Goal: Information Seeking & Learning: Learn about a topic

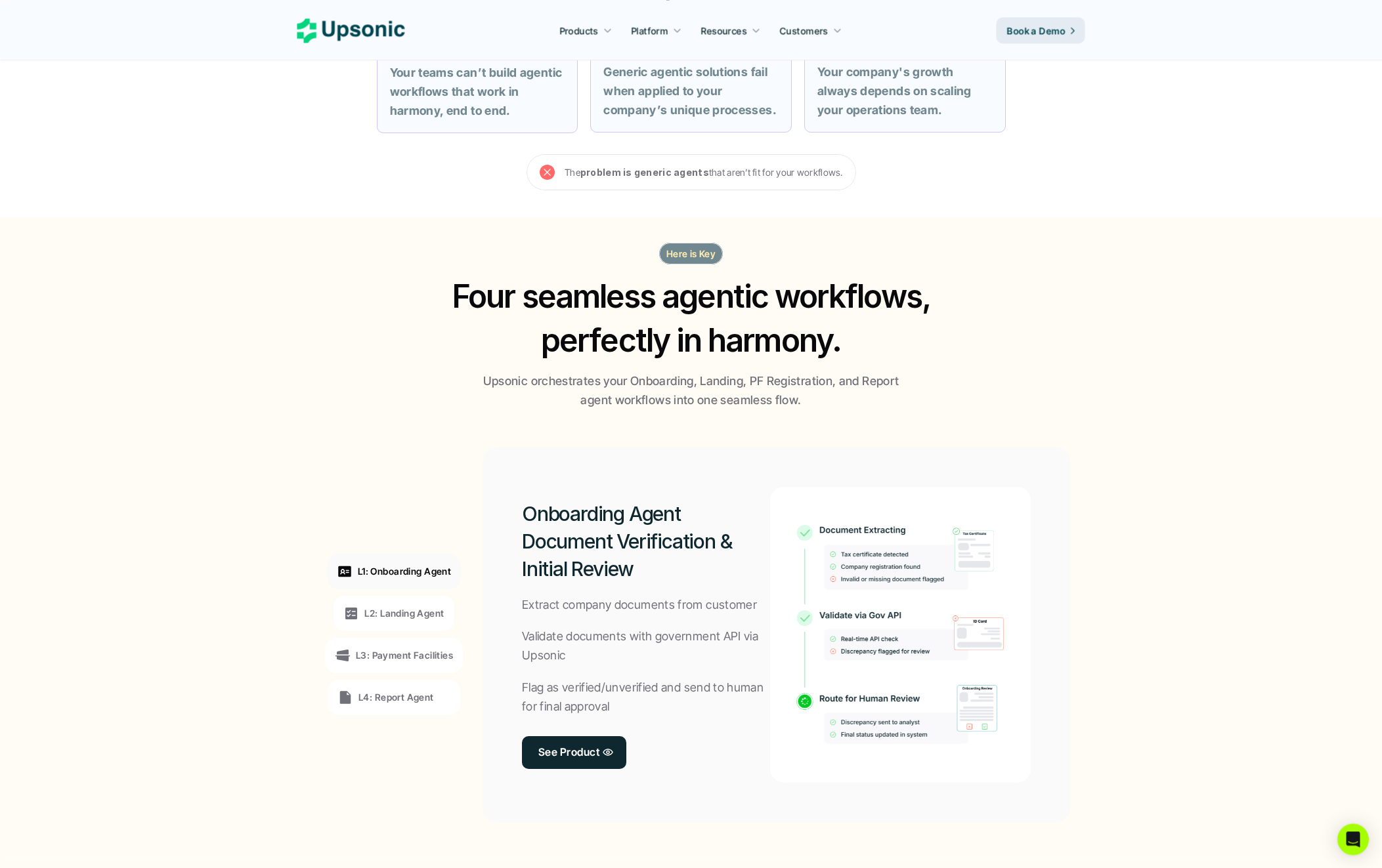
scroll to position [617, 0]
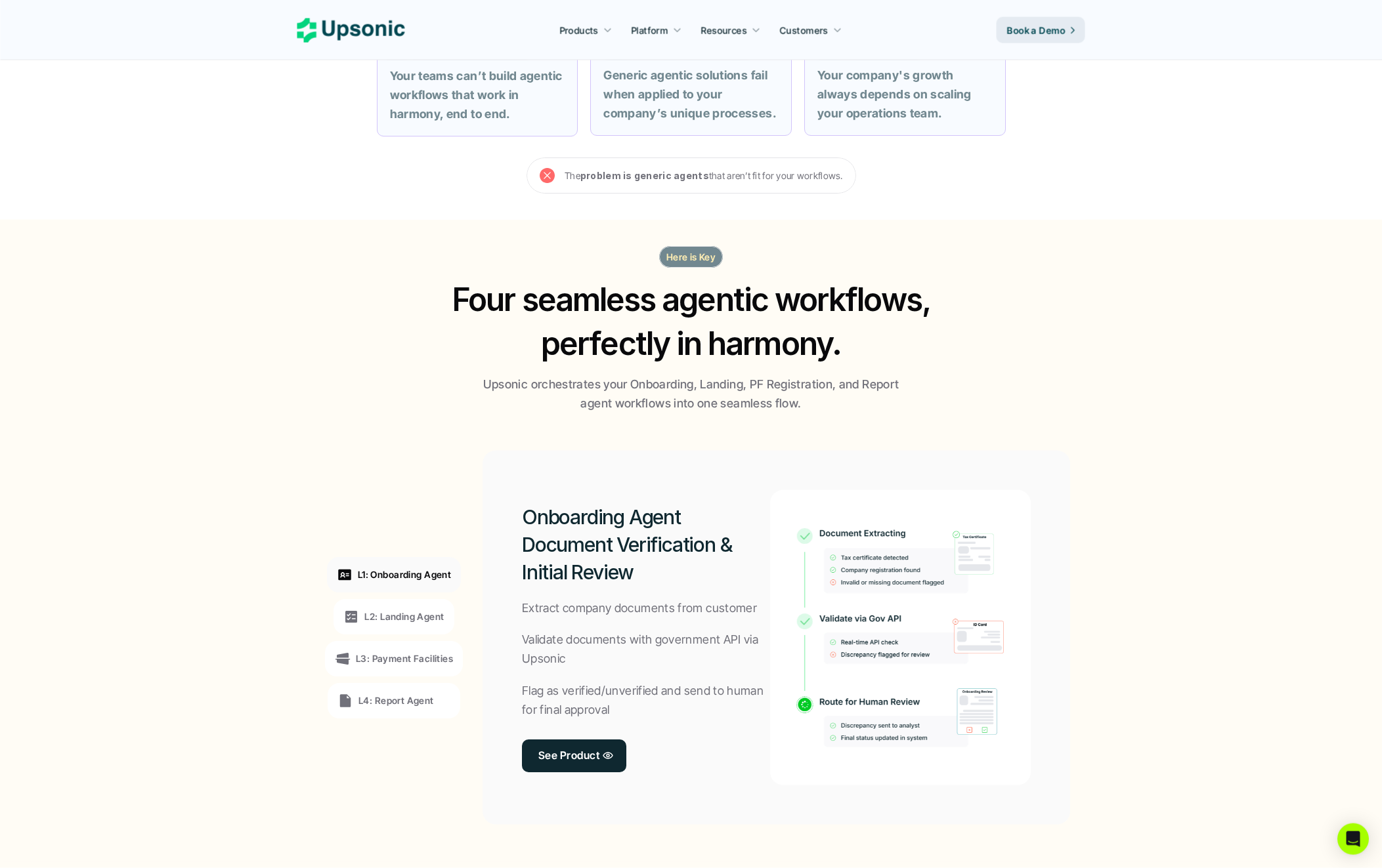
click at [407, 614] on p "L2: Landing Agent" at bounding box center [404, 617] width 79 height 14
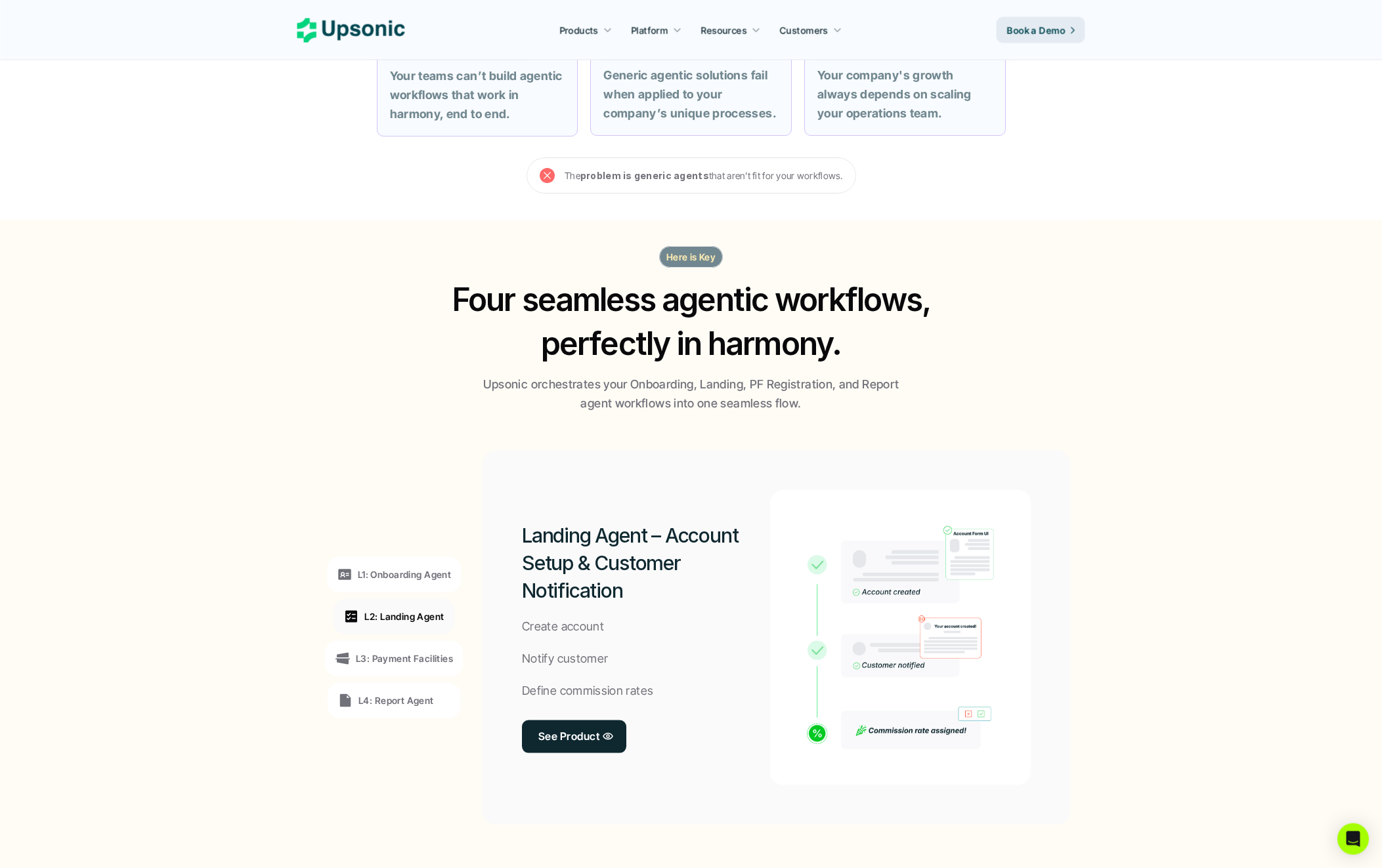
click at [423, 660] on p "L3: Payment Facilities" at bounding box center [404, 659] width 97 height 14
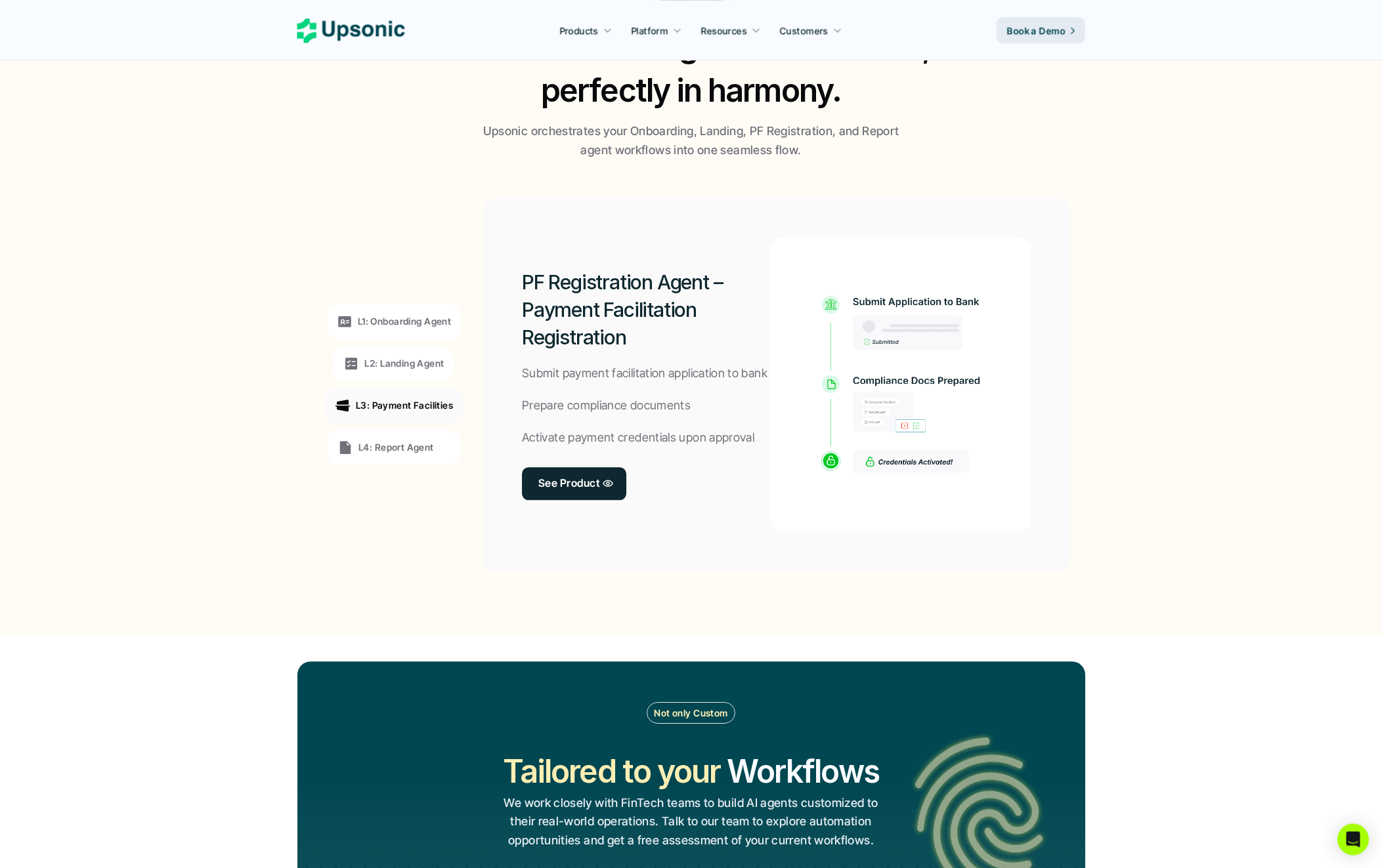
scroll to position [875, 0]
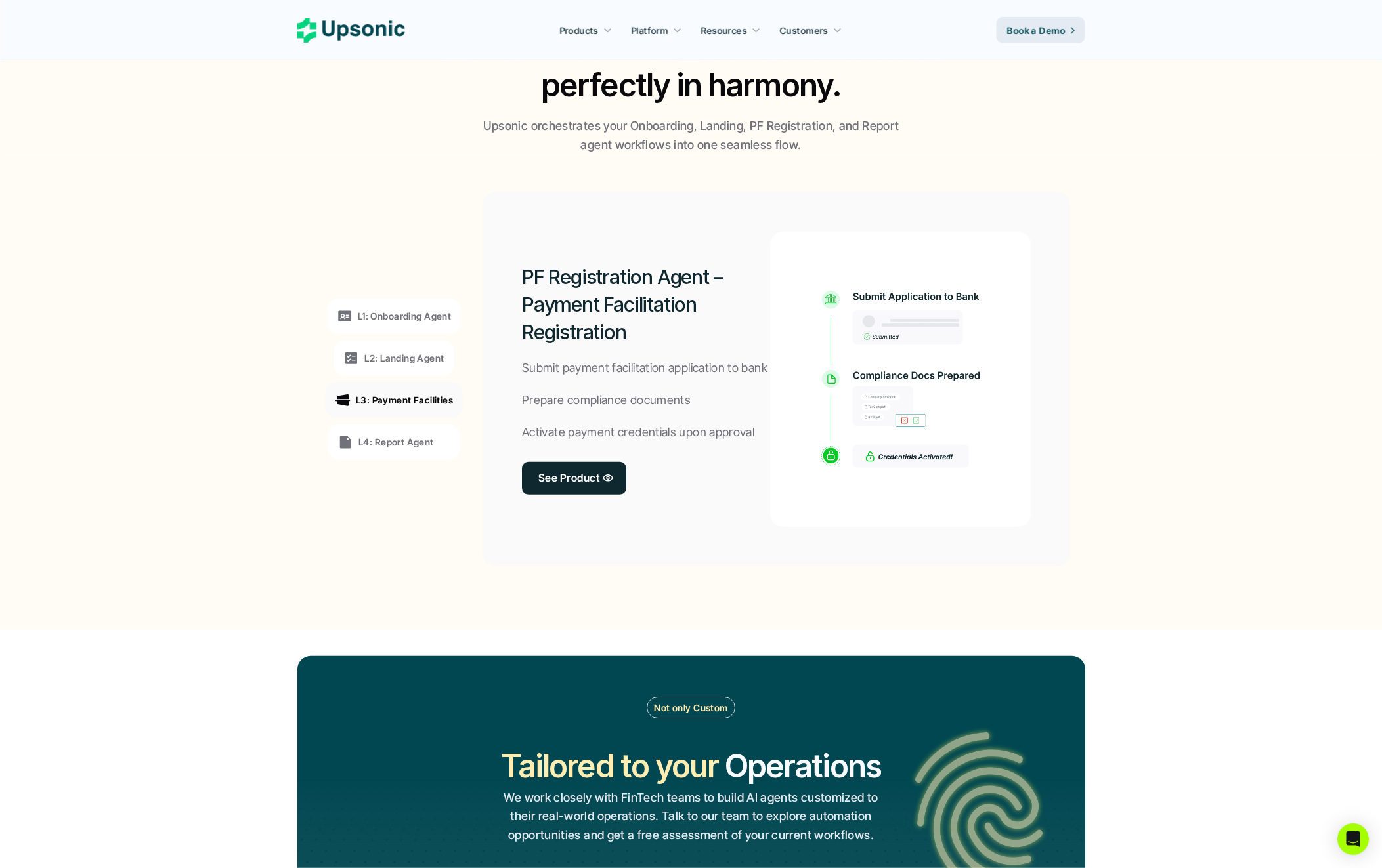
click at [414, 440] on p "L4: Report Agent" at bounding box center [396, 442] width 75 height 14
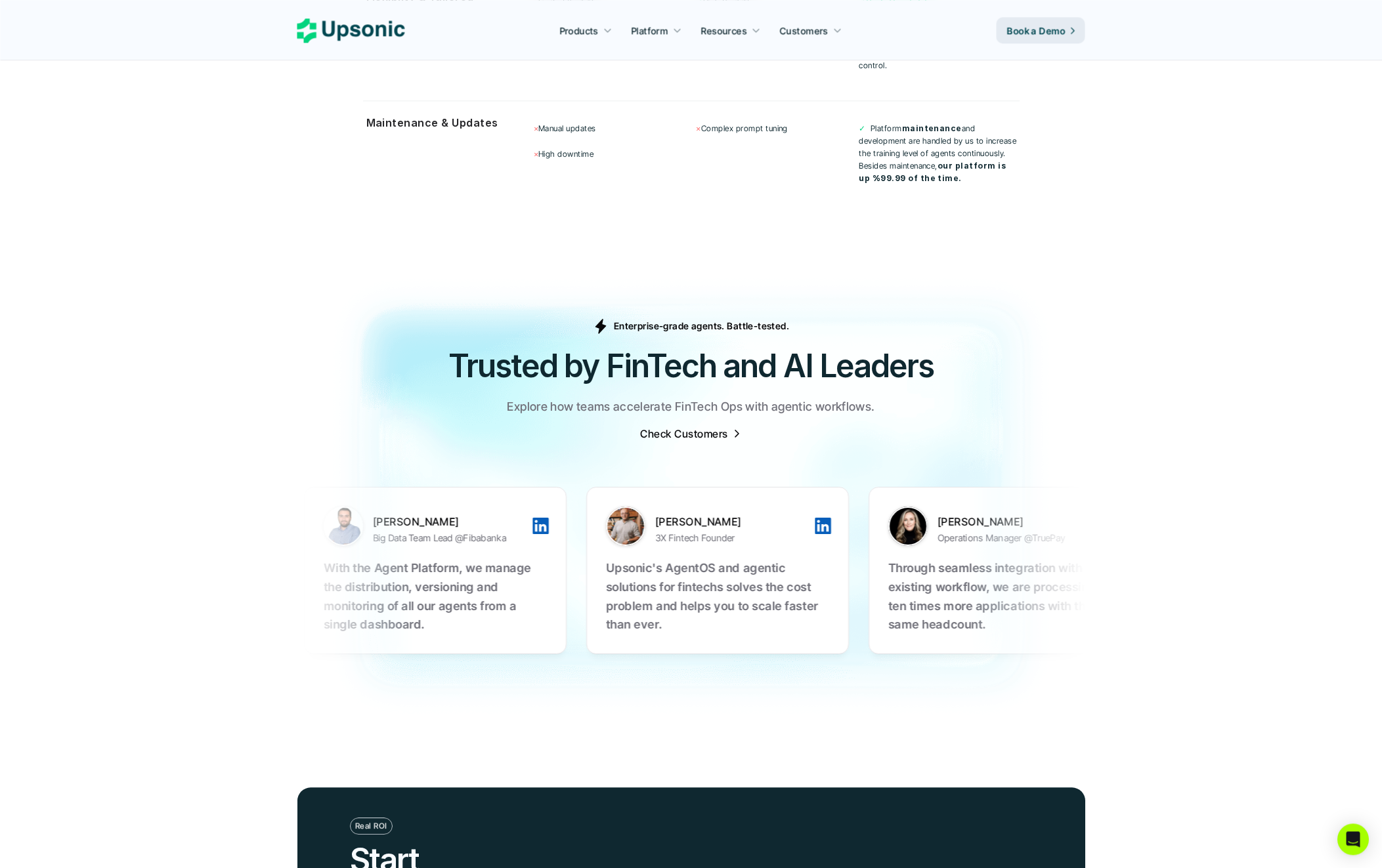
scroll to position [3873, 0]
drag, startPoint x: 465, startPoint y: 494, endPoint x: 511, endPoint y: 434, distance: 75.6
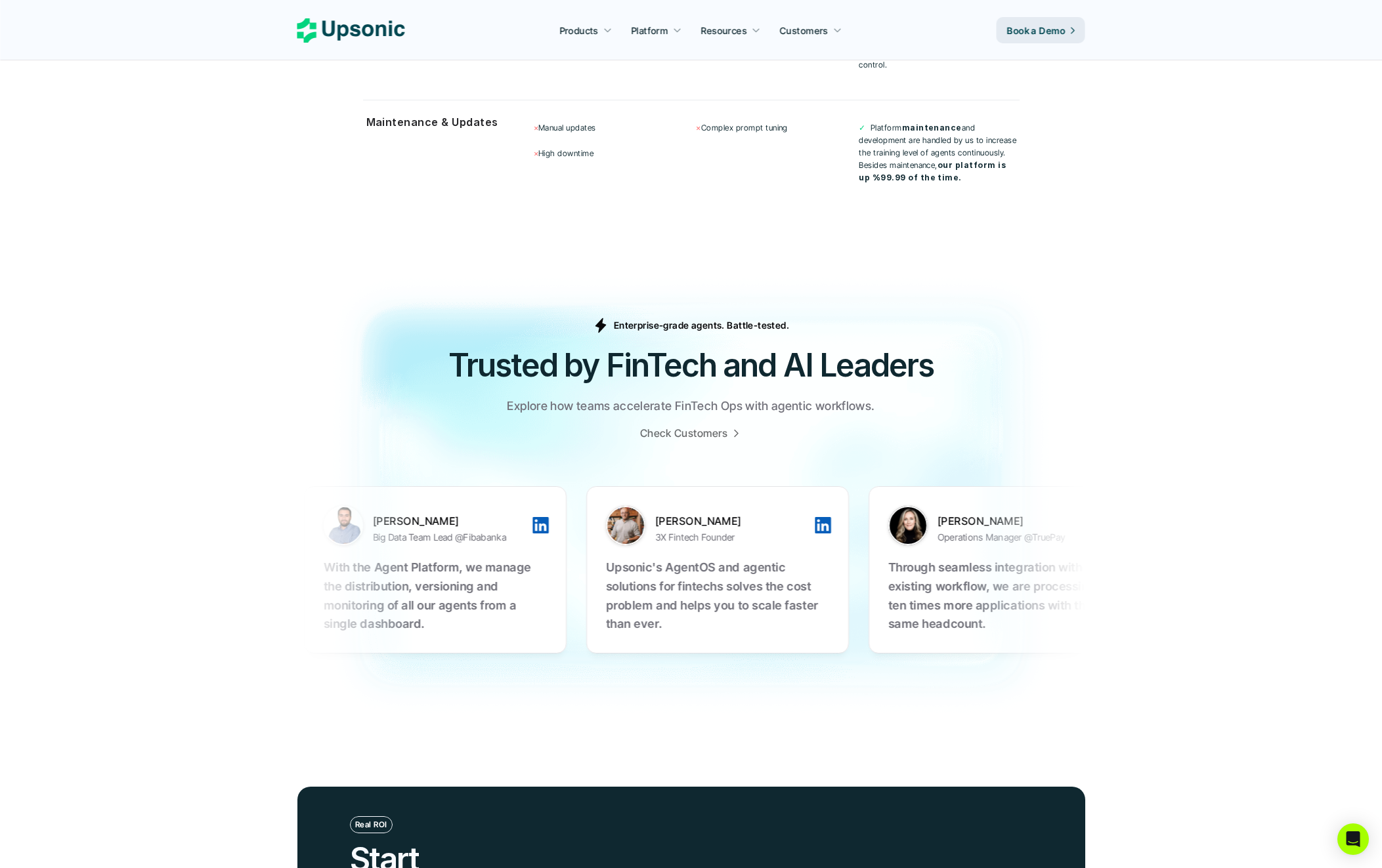
click at [703, 426] on p "Check Customers" at bounding box center [684, 433] width 87 height 14
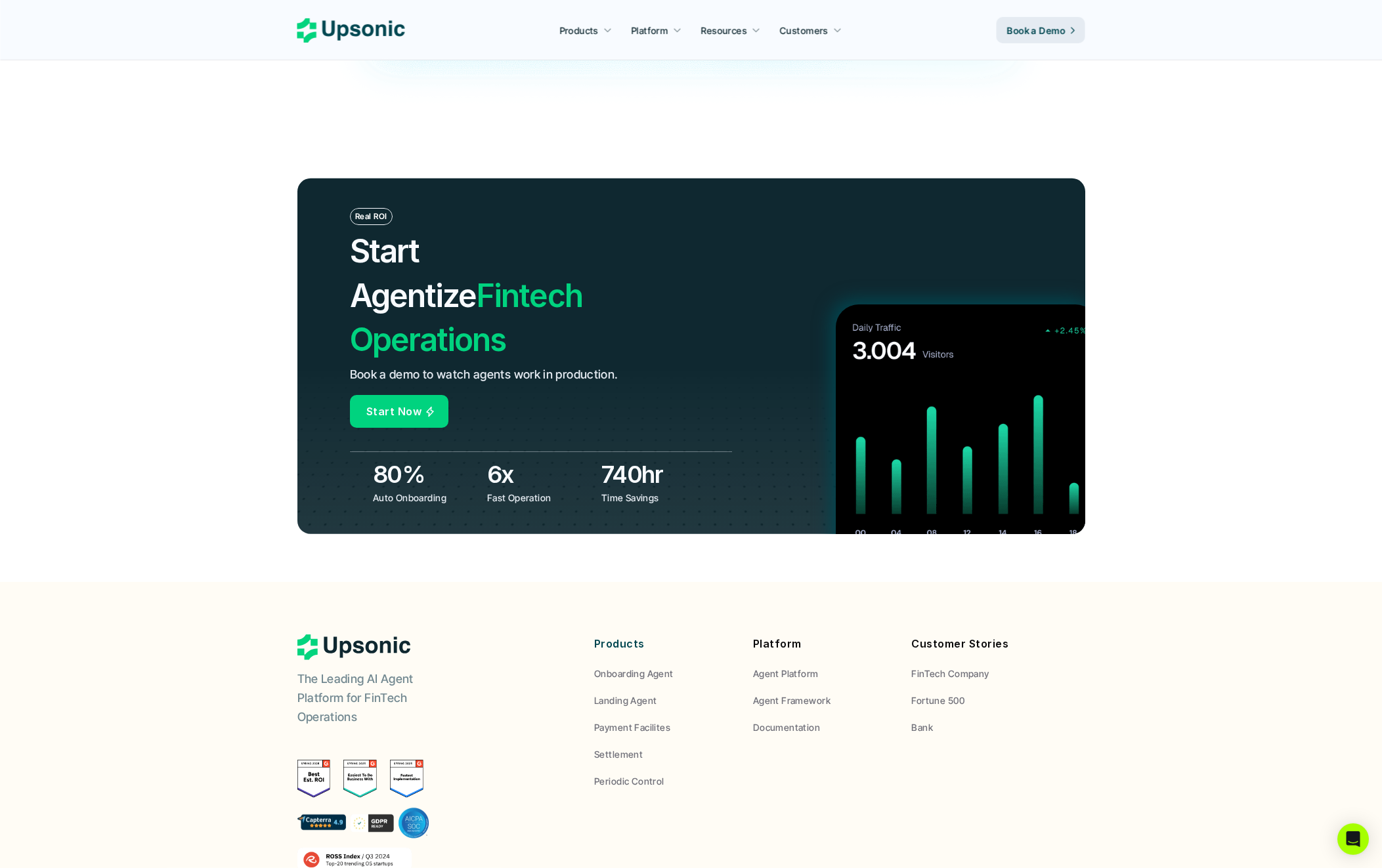
scroll to position [4616, 0]
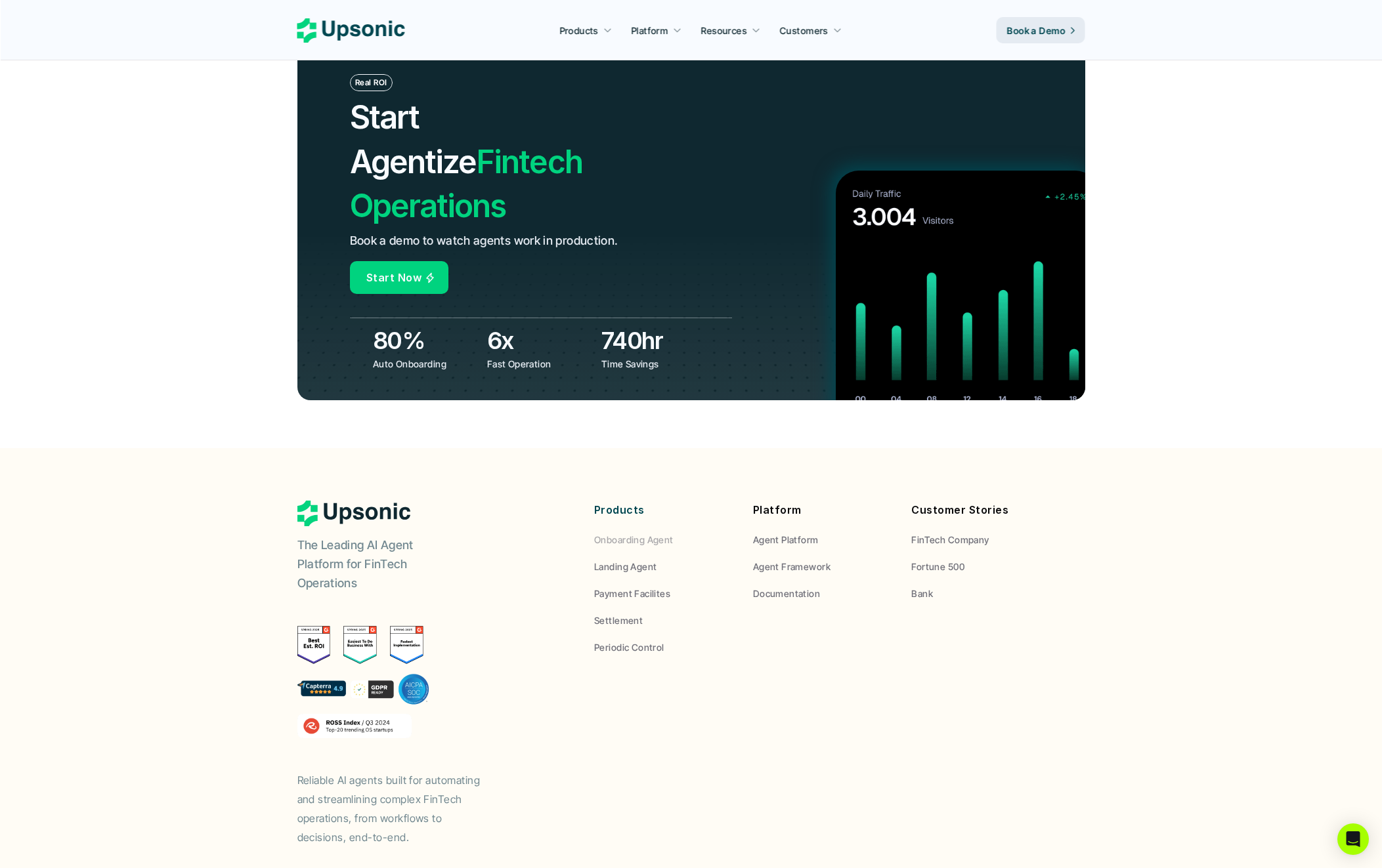
click at [642, 533] on p "Onboarding Agent" at bounding box center [633, 540] width 79 height 14
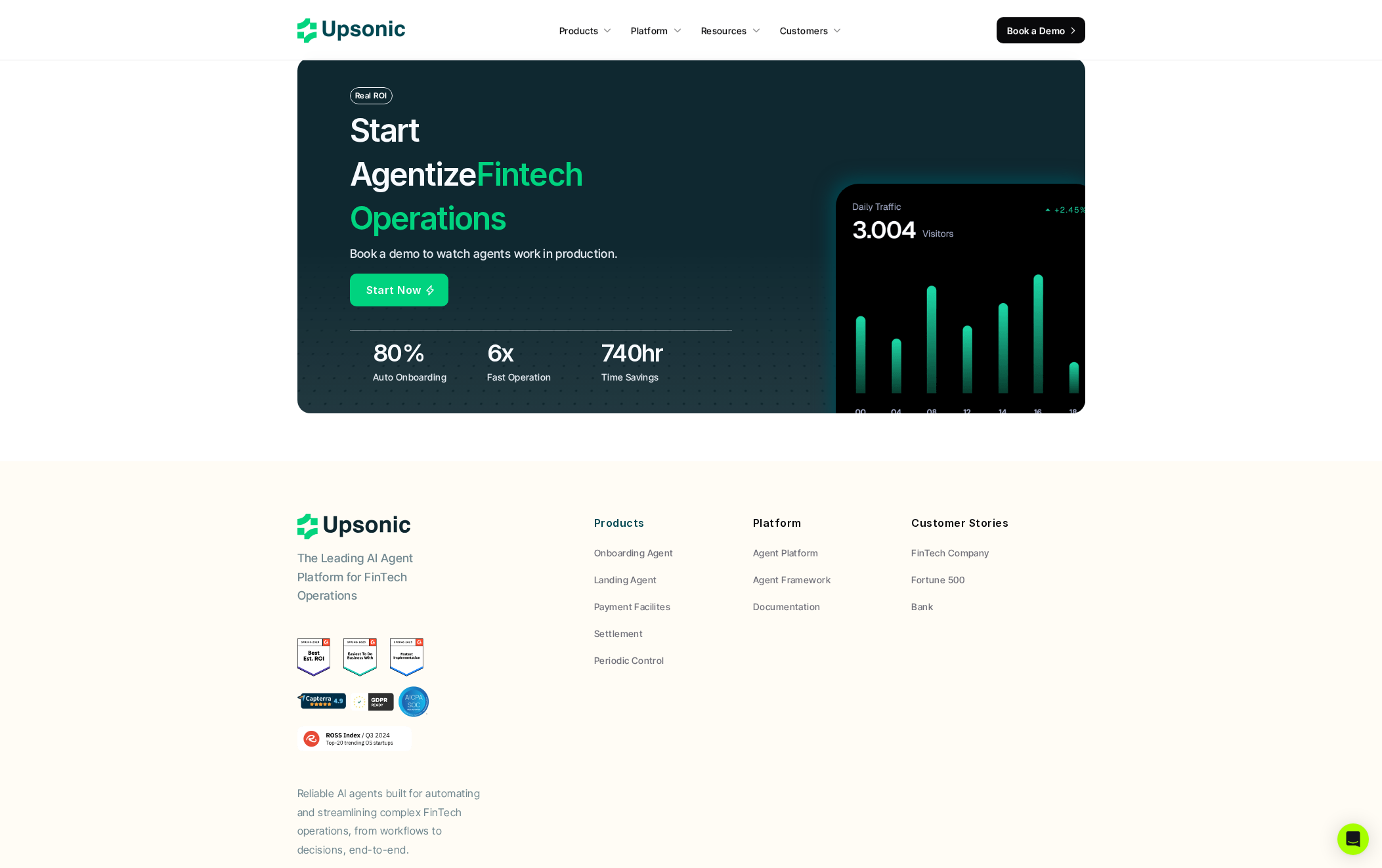
scroll to position [5097, 0]
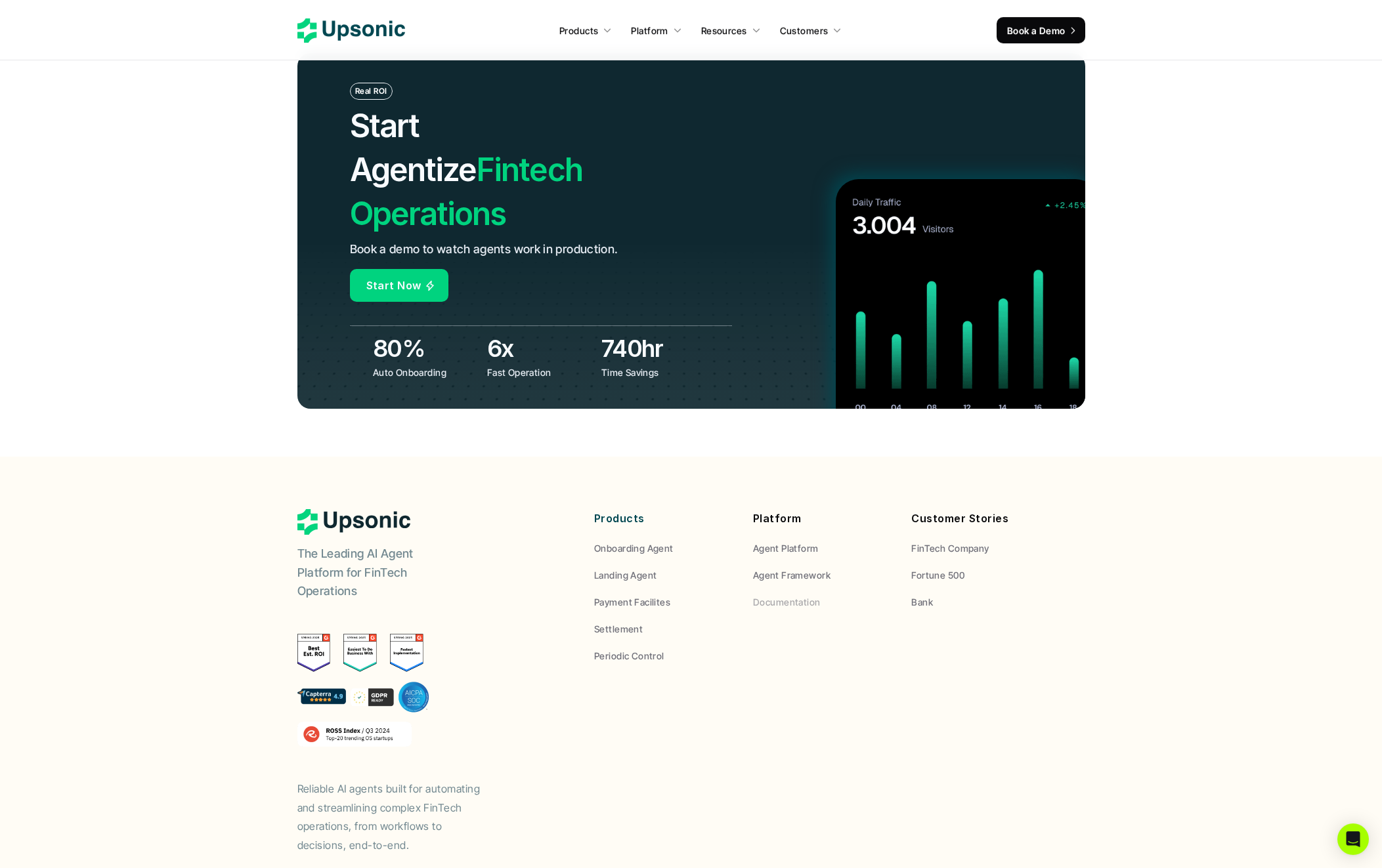
click at [803, 595] on p "Documentation" at bounding box center [786, 602] width 67 height 14
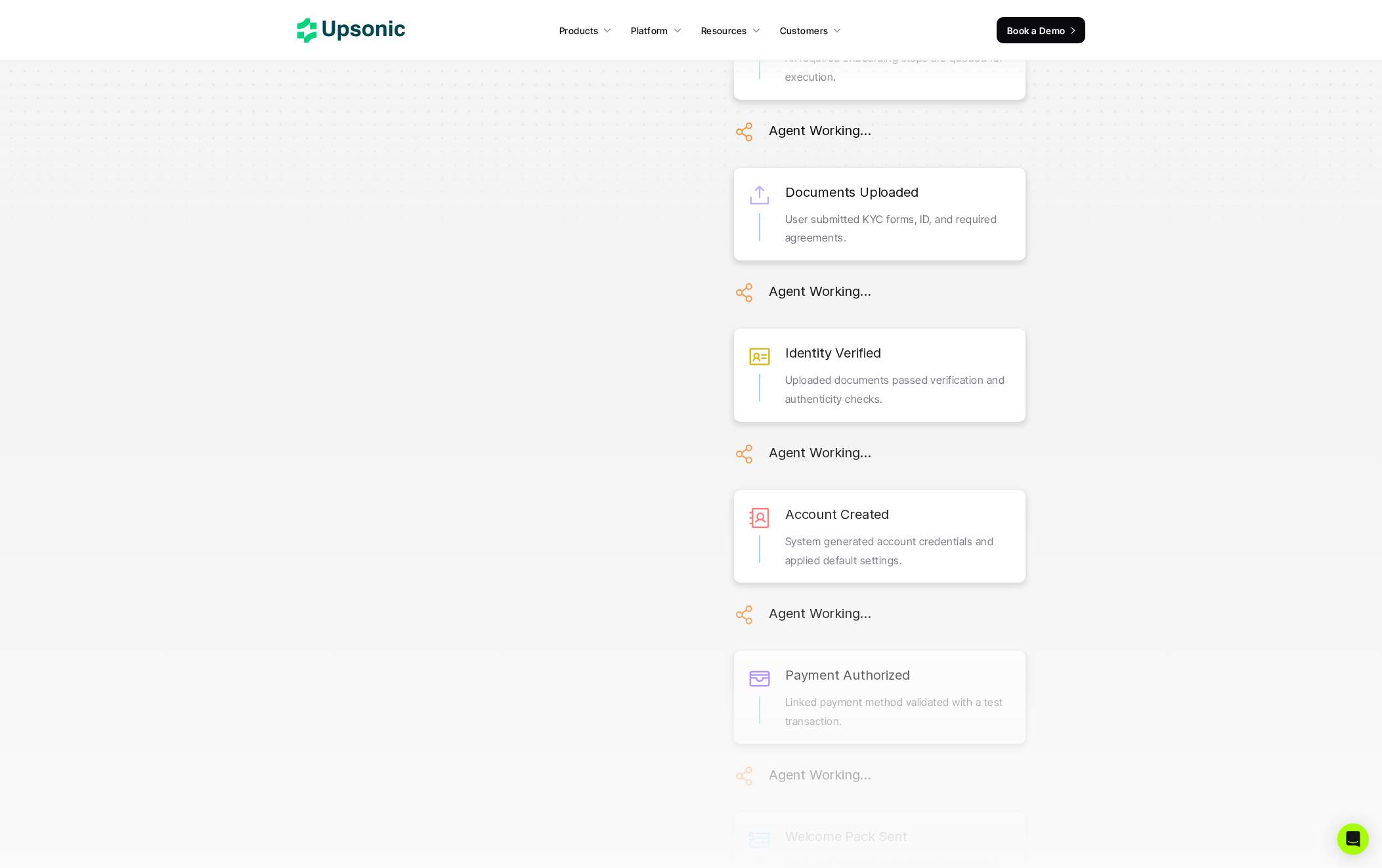
scroll to position [4971, 0]
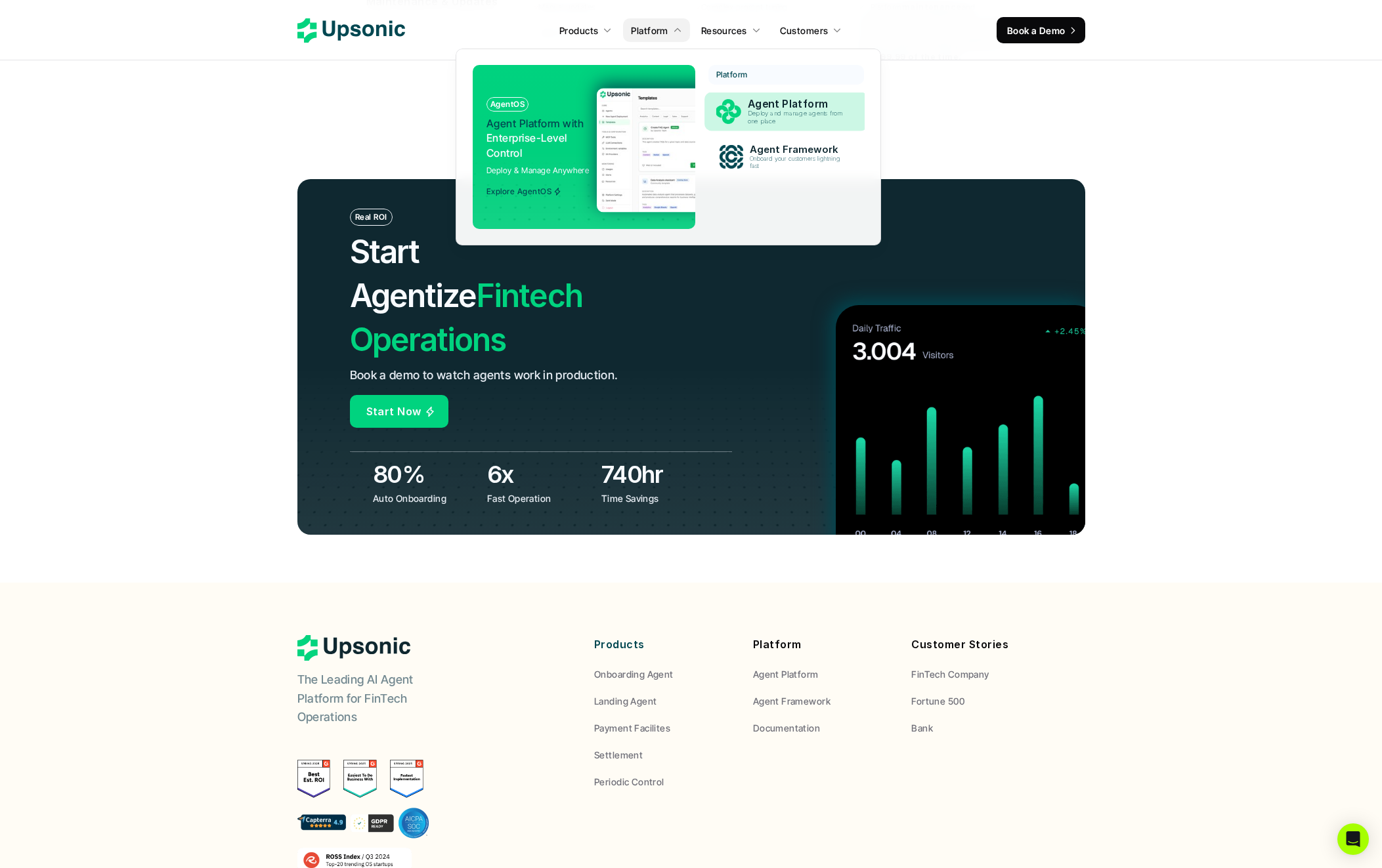
click at [784, 115] on p "Deploy and manage agents from one place" at bounding box center [798, 117] width 100 height 15
click at [773, 103] on p "Agent Platform" at bounding box center [798, 104] width 102 height 13
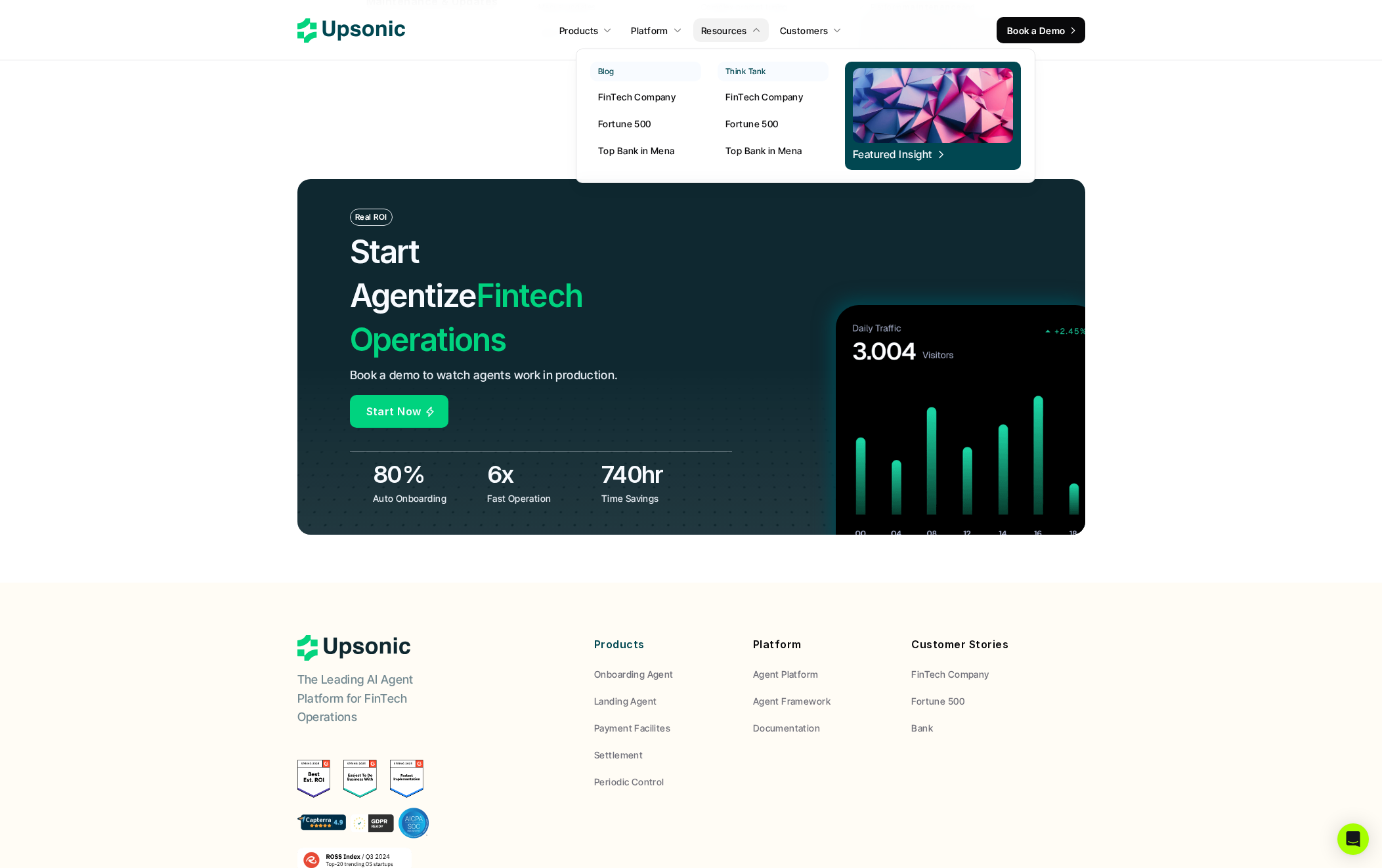
click at [650, 151] on p "Top Bank in Mena" at bounding box center [636, 151] width 77 height 14
click at [640, 93] on p "FinTech Company" at bounding box center [636, 96] width 78 height 14
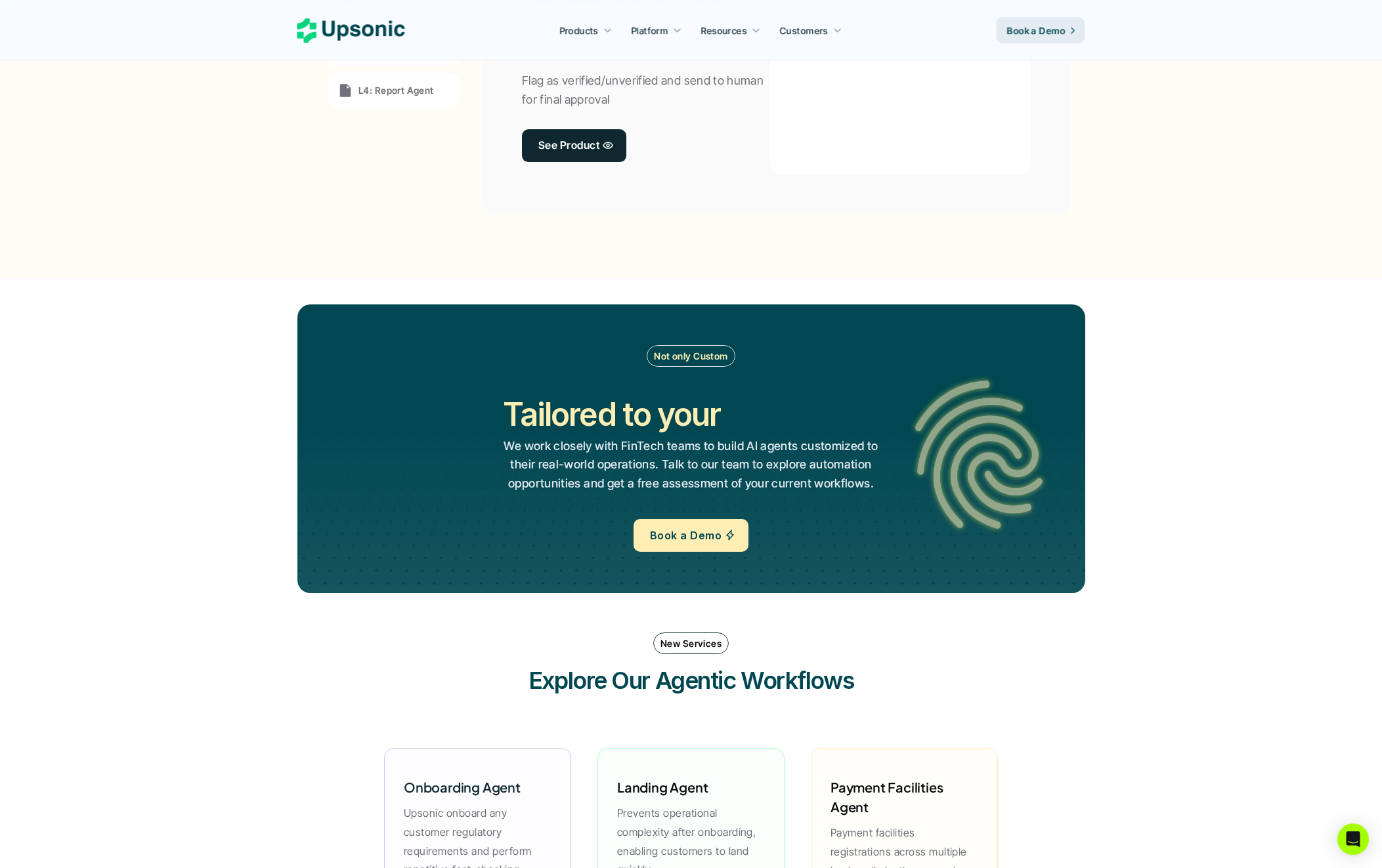
scroll to position [1643, 0]
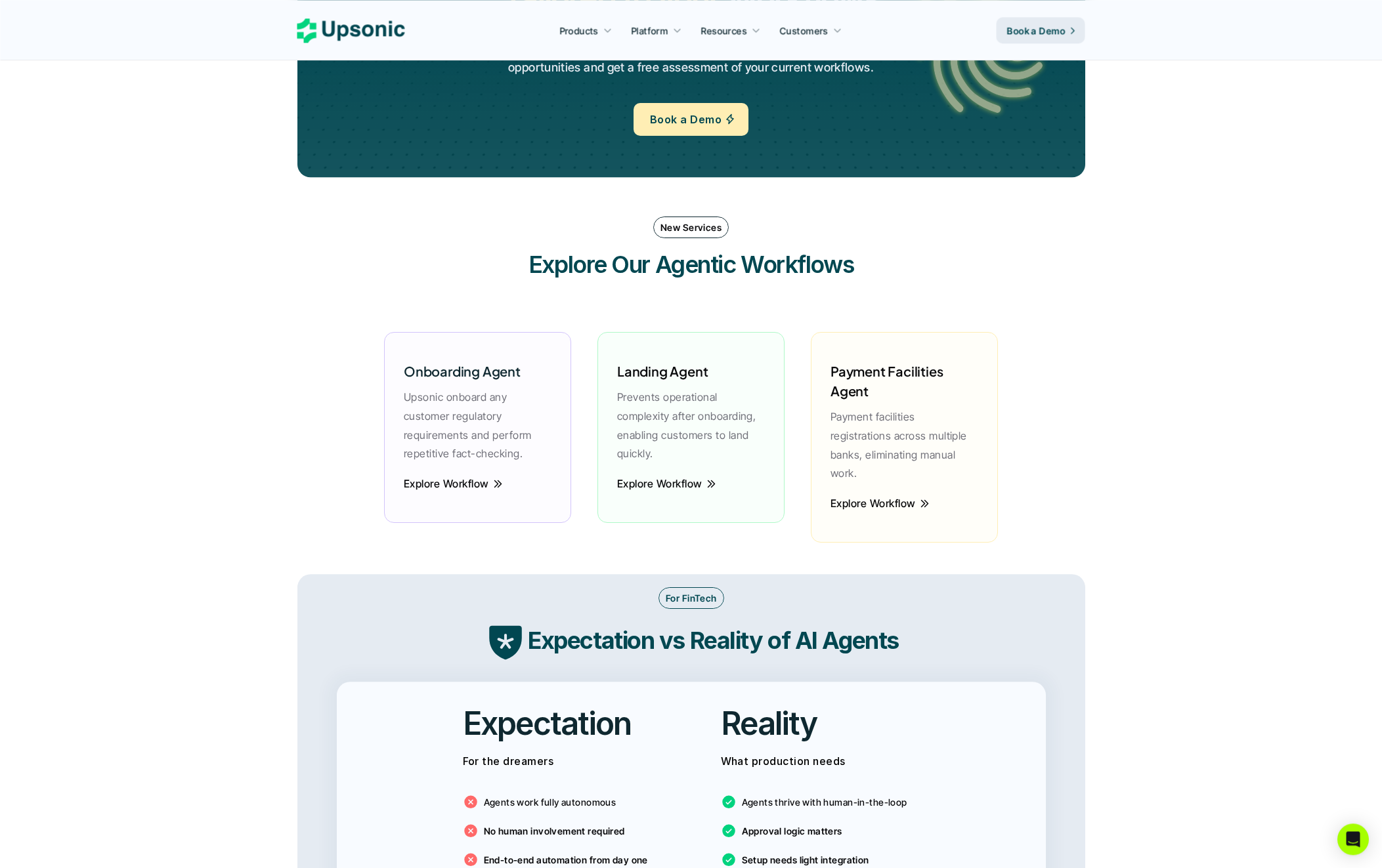
click at [674, 504] on div "Explore Workflow" at bounding box center [691, 492] width 161 height 35
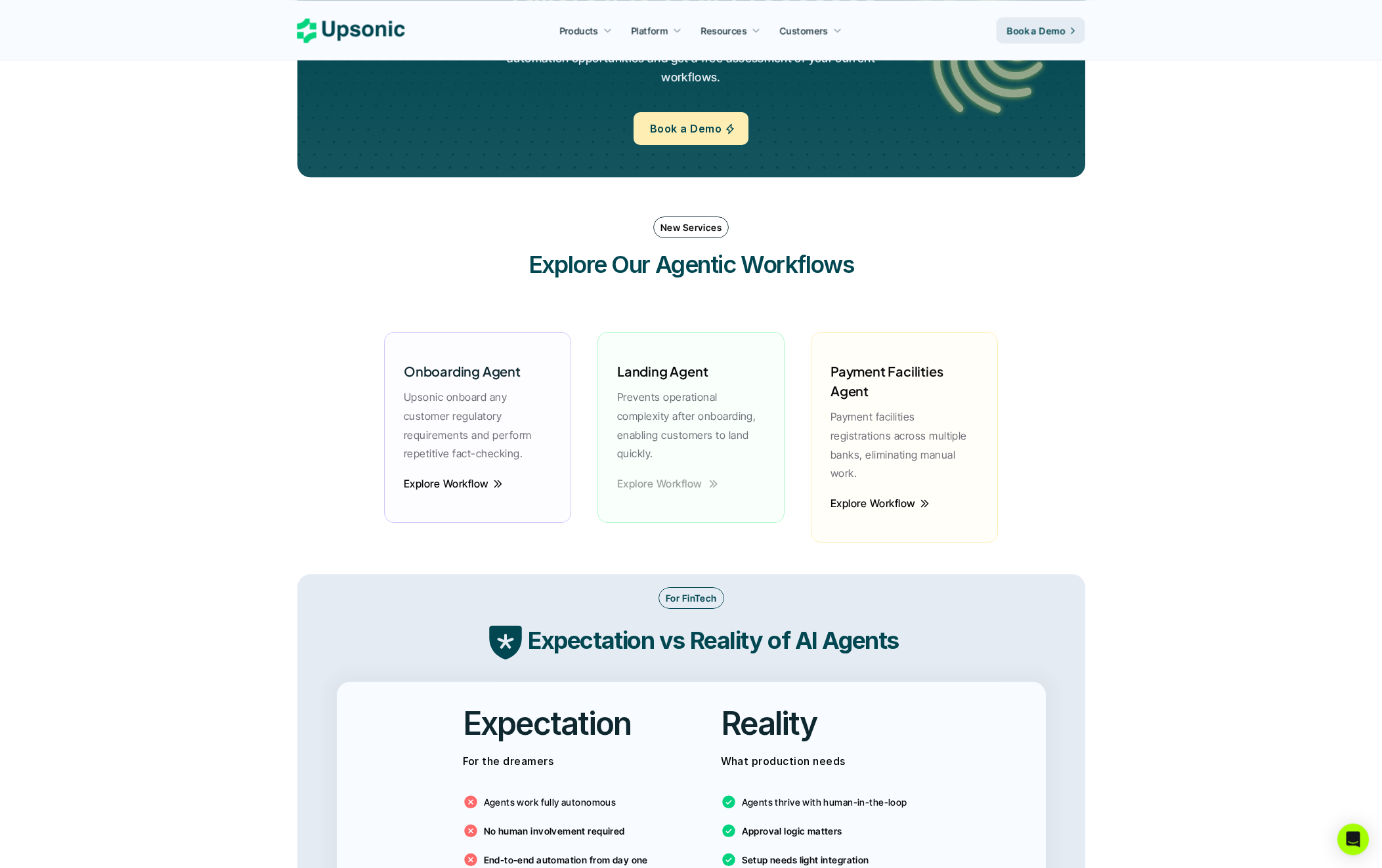
click at [690, 483] on p "Explore Workflow" at bounding box center [659, 483] width 85 height 19
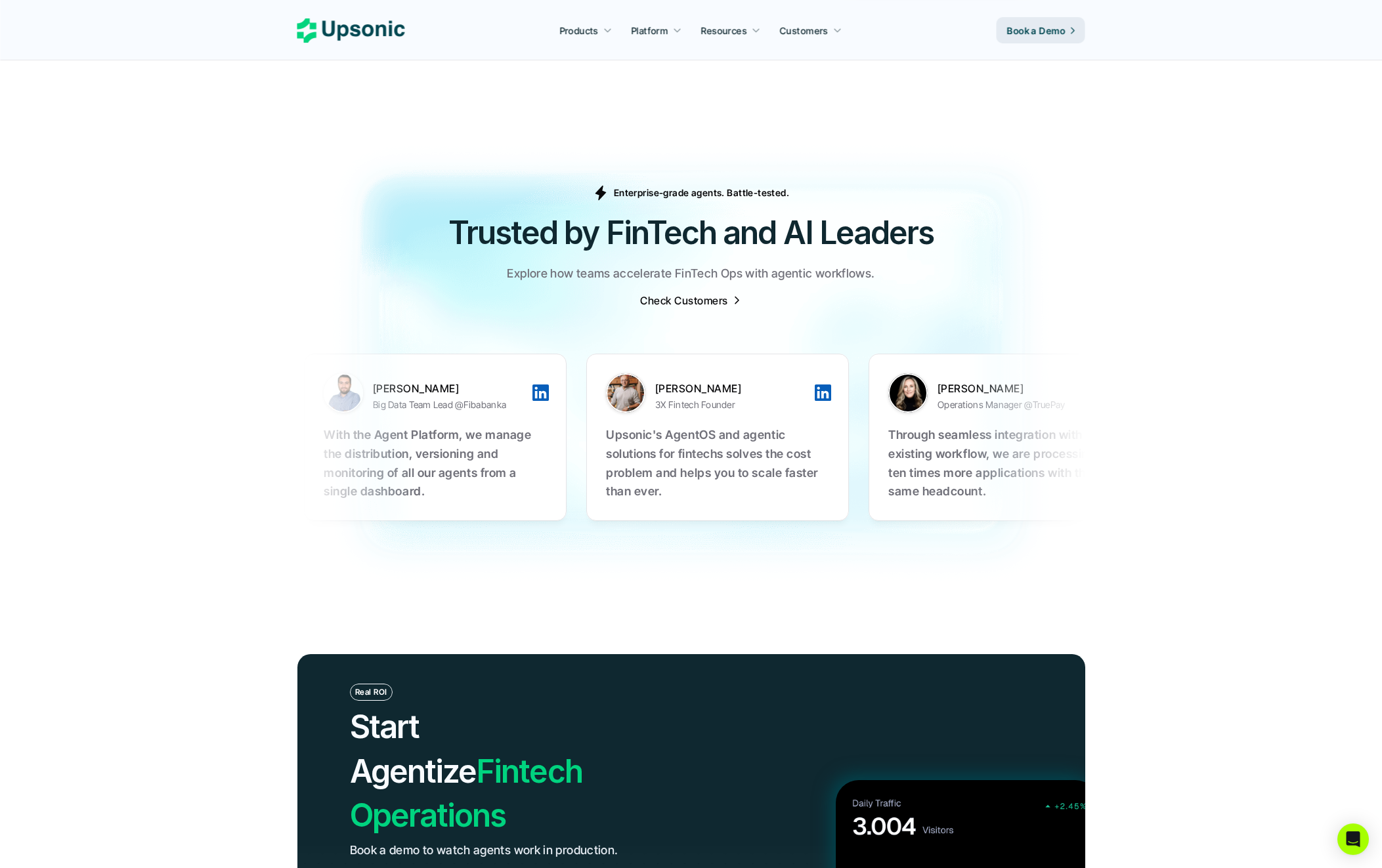
scroll to position [4616, 0]
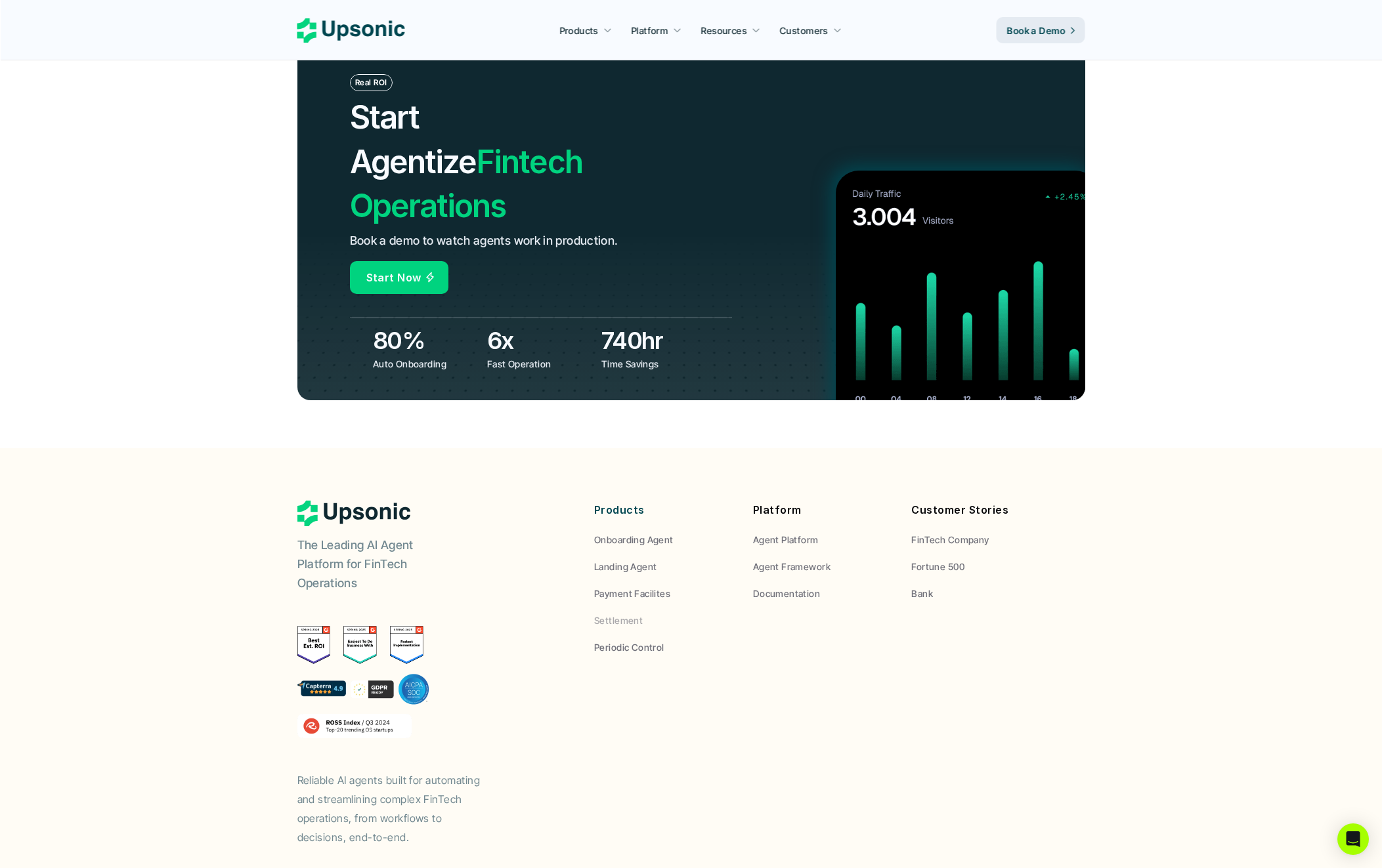
click at [621, 614] on p "Settlement" at bounding box center [618, 620] width 49 height 14
click at [638, 641] on p "Periodic Control" at bounding box center [629, 647] width 70 height 14
click at [649, 586] on p "Payment Facilites" at bounding box center [632, 593] width 76 height 14
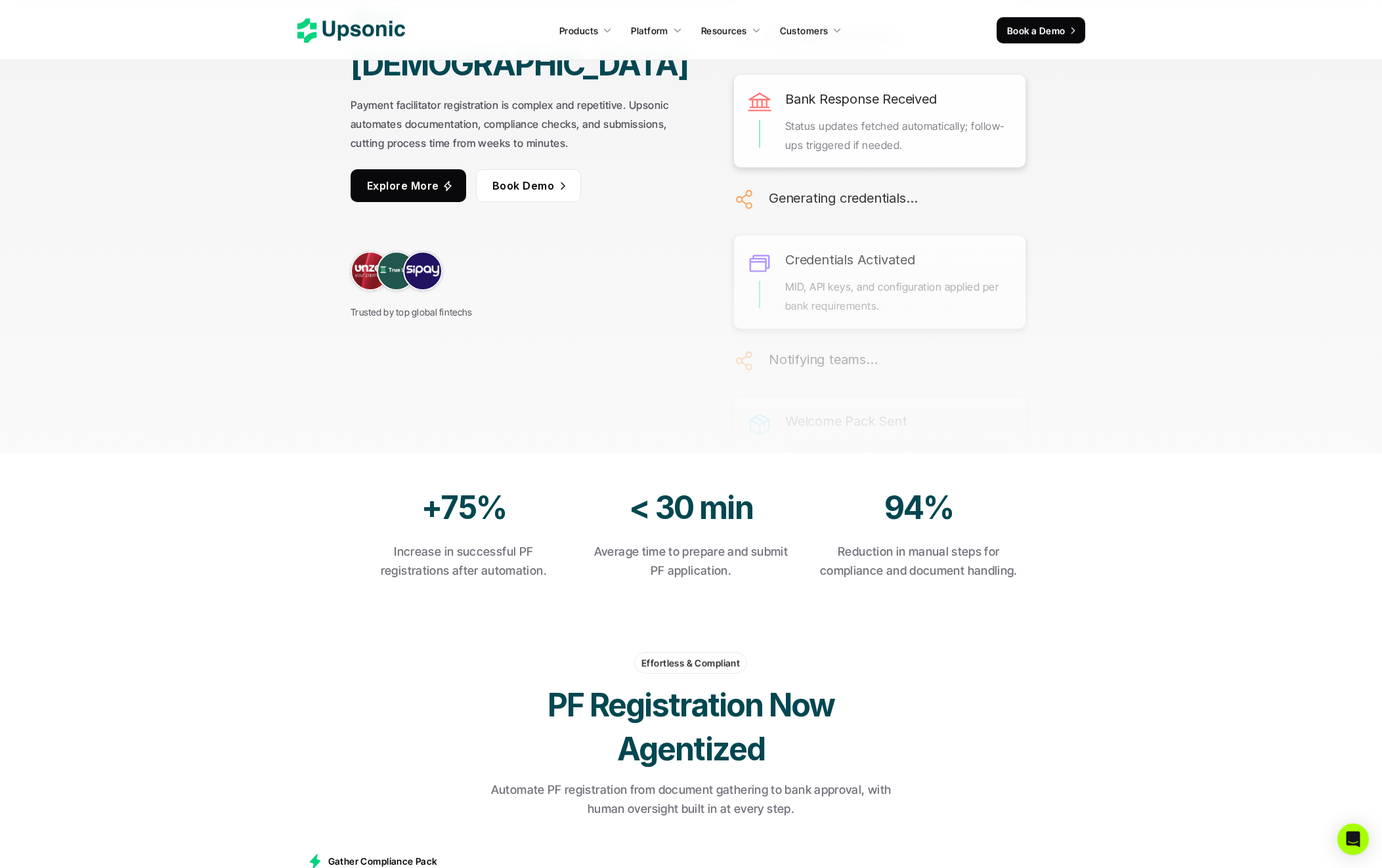
scroll to position [421, 0]
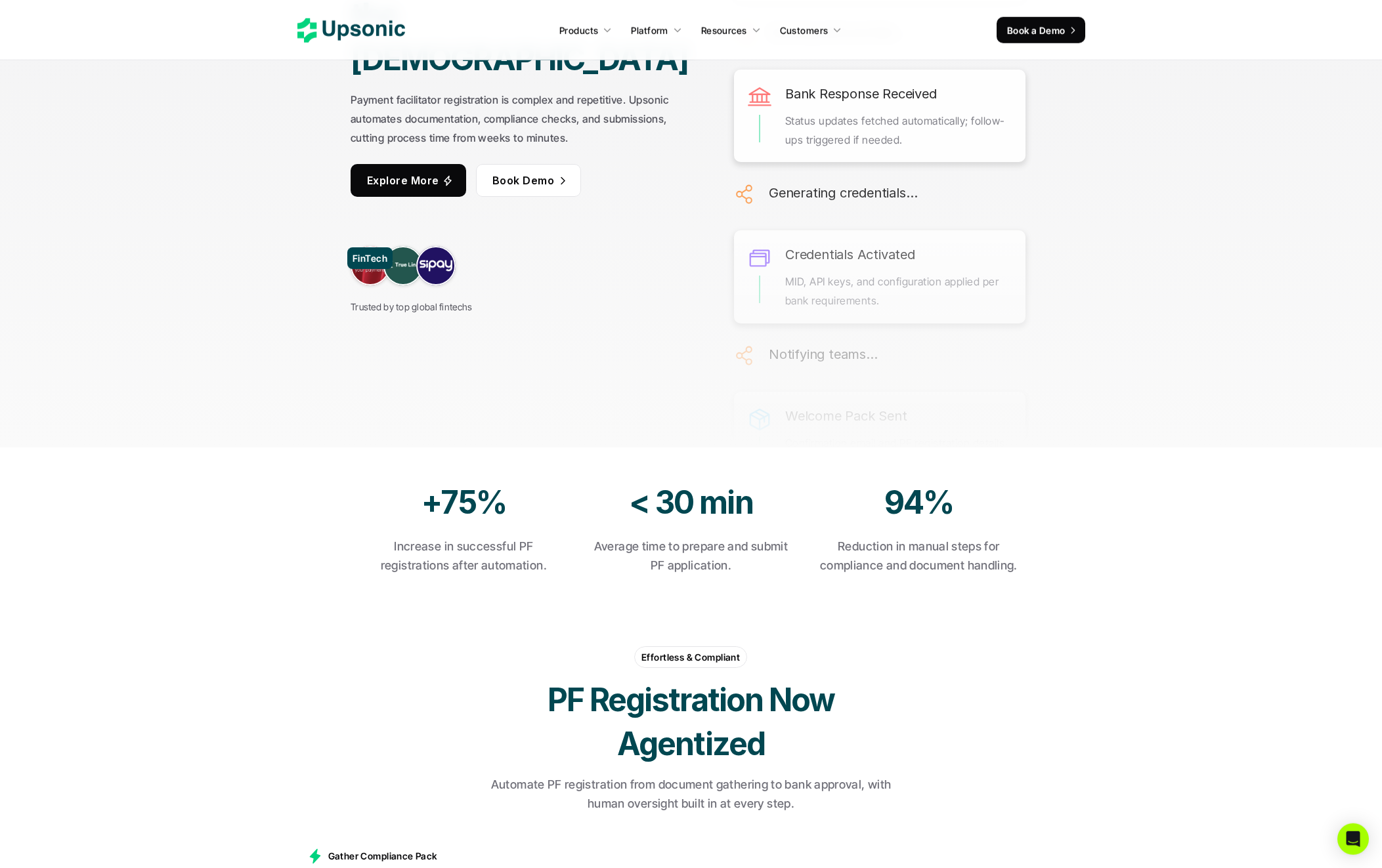
click at [364, 246] on link at bounding box center [371, 266] width 39 height 39
click at [432, 171] on p "Explore More" at bounding box center [403, 180] width 72 height 19
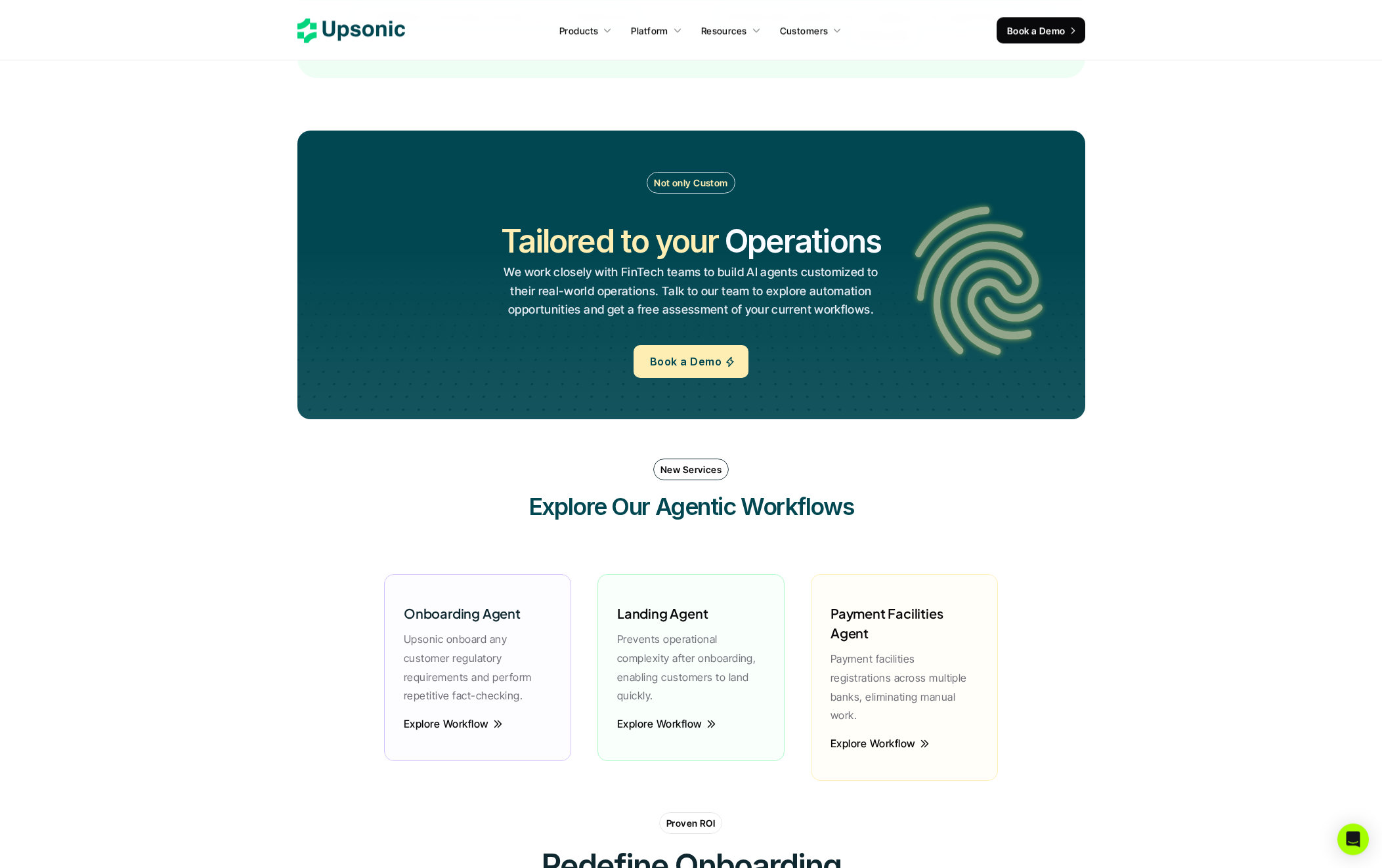
scroll to position [3840, 0]
